Goal: Information Seeking & Learning: Learn about a topic

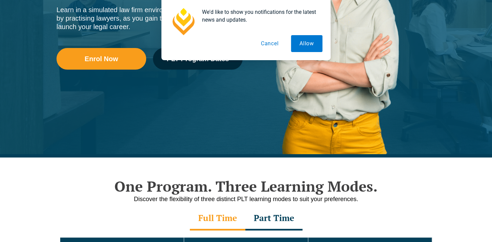
scroll to position [203, 0]
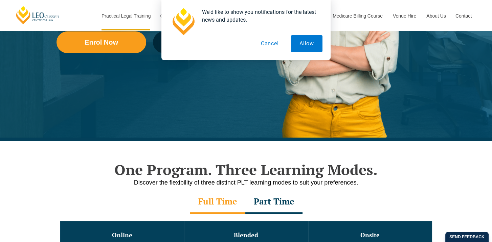
click at [266, 46] on button "Cancel" at bounding box center [269, 43] width 35 height 17
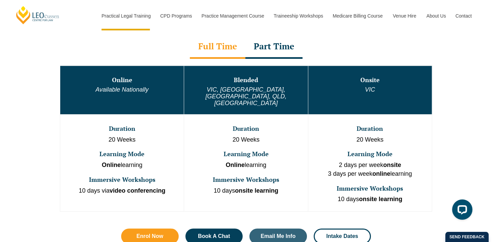
scroll to position [372, 0]
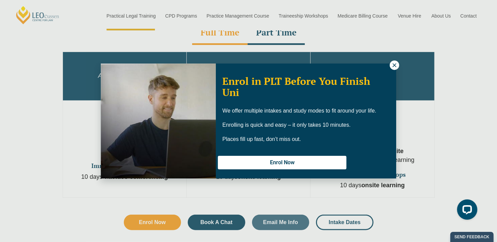
click at [399, 64] on button at bounding box center [394, 65] width 9 height 9
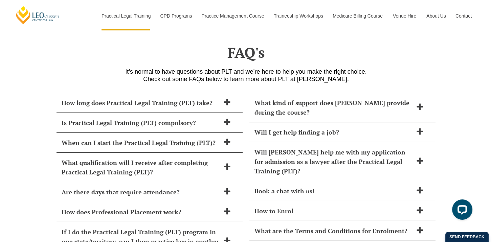
scroll to position [2742, 0]
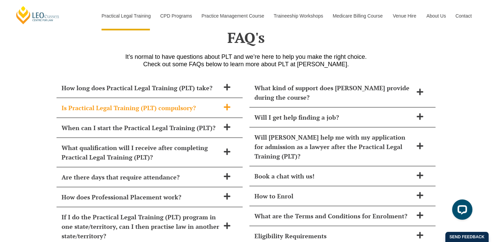
click at [222, 104] on span at bounding box center [227, 108] width 14 height 8
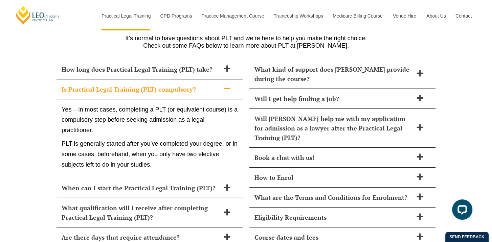
scroll to position [2775, 0]
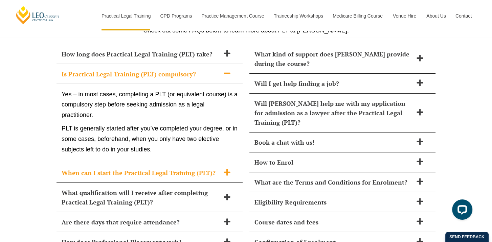
click at [221, 169] on span at bounding box center [227, 173] width 14 height 8
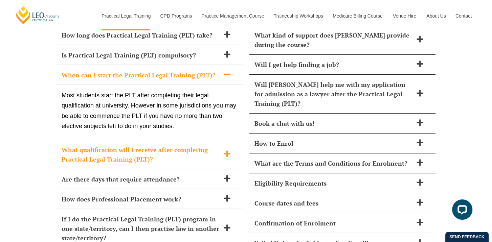
scroll to position [2809, 0]
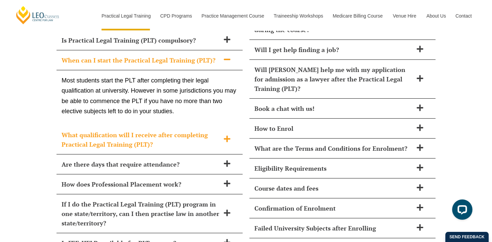
click at [235, 125] on div "What qualification will I receive after completing Practical Legal Training (PL…" at bounding box center [150, 139] width 186 height 29
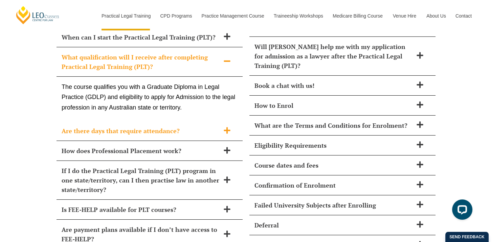
scroll to position [2843, 0]
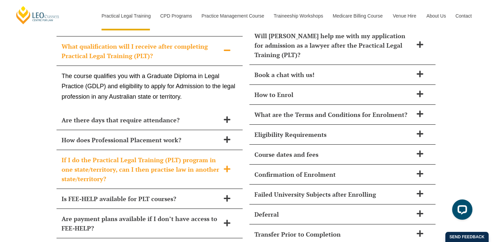
click at [229, 160] on div "If I do the Practical Legal Training (PLT) program in one state/territory, can …" at bounding box center [150, 169] width 186 height 39
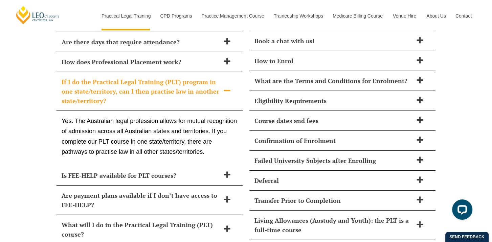
scroll to position [2911, 0]
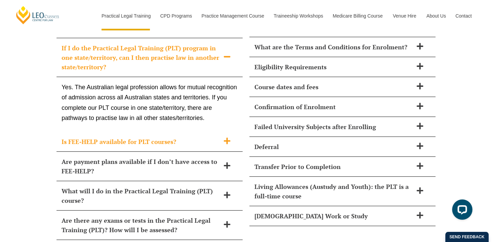
click at [221, 137] on span at bounding box center [227, 141] width 14 height 8
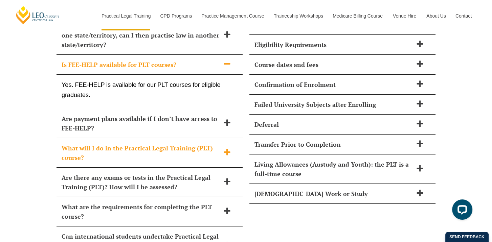
scroll to position [2945, 0]
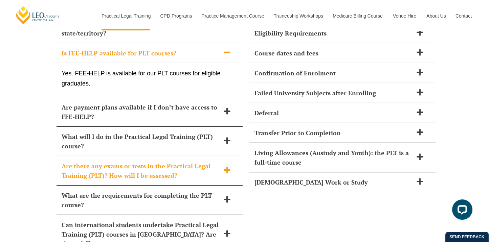
click at [211, 161] on h2 "Are there any exams or tests in the Practical Legal Training (PLT)? How will I …" at bounding box center [141, 170] width 158 height 19
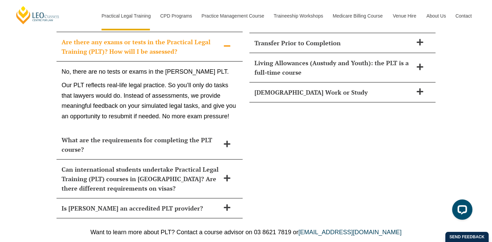
scroll to position [3046, 0]
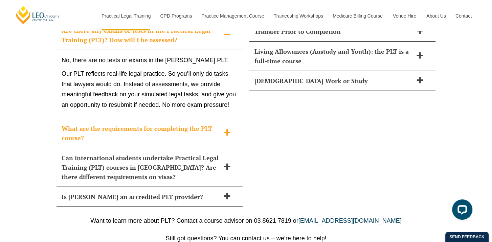
click at [227, 129] on icon at bounding box center [227, 132] width 6 height 6
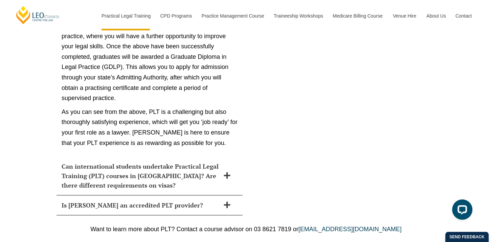
scroll to position [3757, 0]
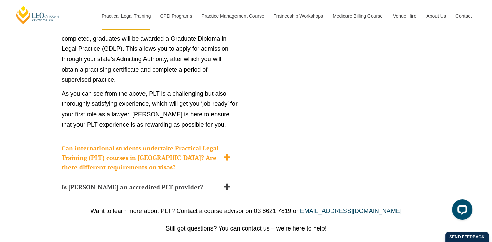
click at [207, 144] on h2 "Can international students undertake Practical Legal Training (PLT) courses in …" at bounding box center [141, 158] width 158 height 28
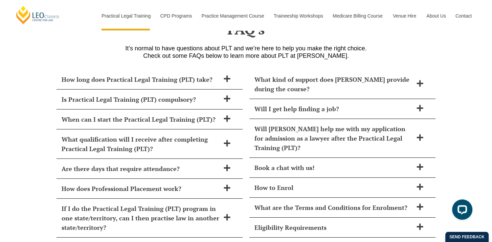
scroll to position [2748, 0]
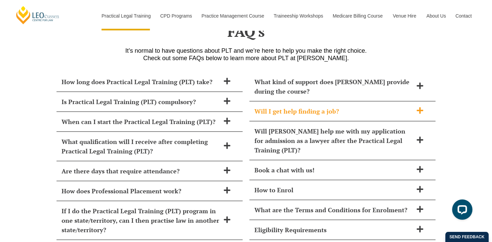
click at [344, 107] on h2 "Will I get help finding a job?" at bounding box center [334, 111] width 158 height 9
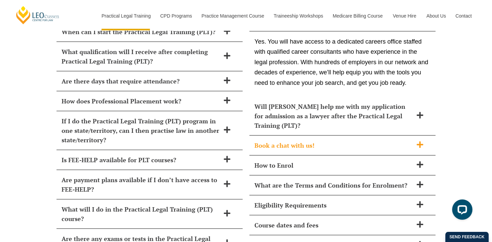
scroll to position [2849, 0]
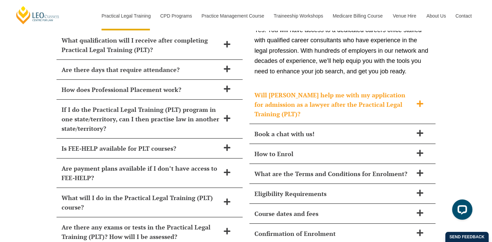
click at [384, 90] on h2 "Will Leo Cussen help me with my application for admission as a lawyer after the…" at bounding box center [334, 104] width 158 height 28
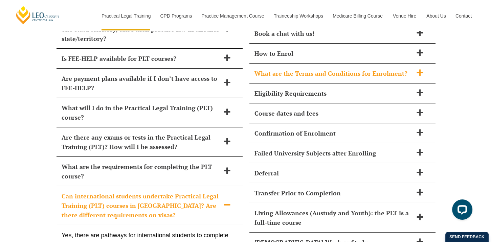
scroll to position [2951, 0]
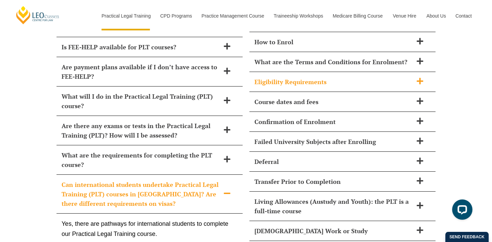
click at [346, 77] on h2 "Eligibility Requirements" at bounding box center [334, 81] width 158 height 9
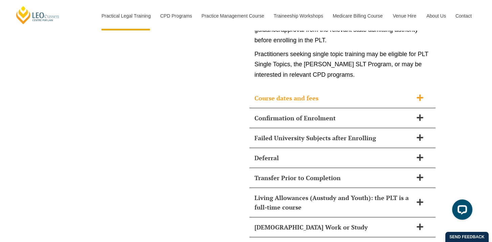
scroll to position [3458, 0]
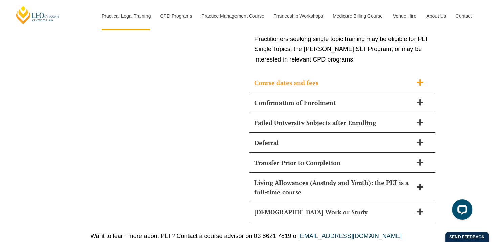
click at [357, 78] on h2 "Course dates and fees" at bounding box center [334, 82] width 158 height 9
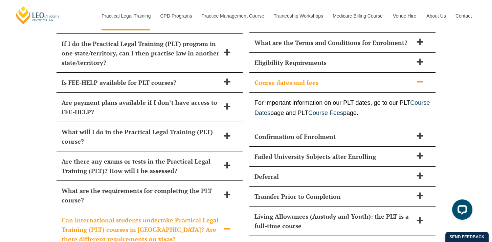
scroll to position [2903, 0]
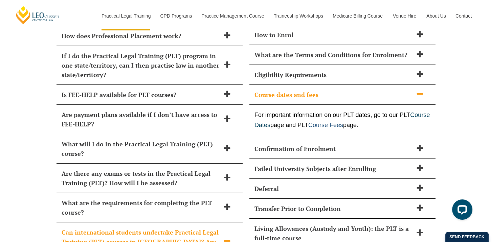
click at [343, 122] on link "Course Fees" at bounding box center [325, 125] width 35 height 7
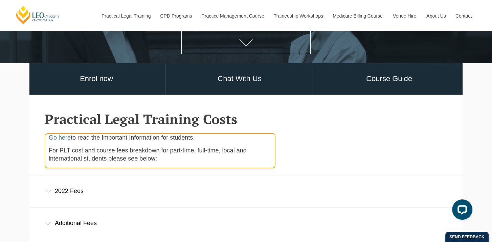
scroll to position [203, 0]
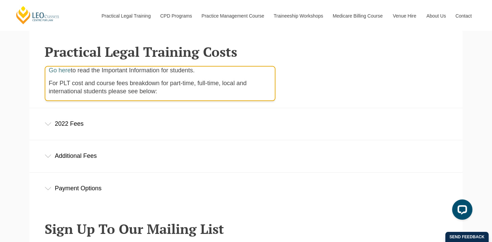
click at [132, 133] on div "2022 Fees" at bounding box center [245, 123] width 433 height 31
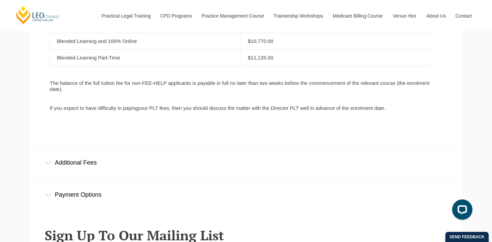
scroll to position [474, 0]
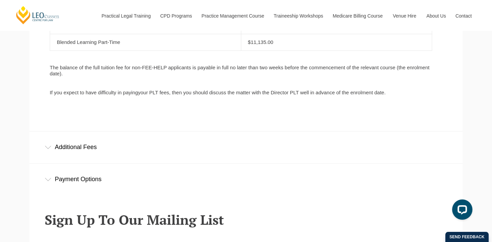
click at [134, 154] on div "Additional Fees" at bounding box center [245, 147] width 433 height 31
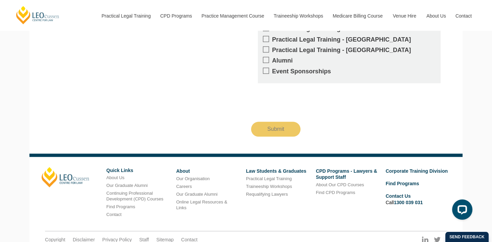
scroll to position [1075, 0]
